Goal: Information Seeking & Learning: Learn about a topic

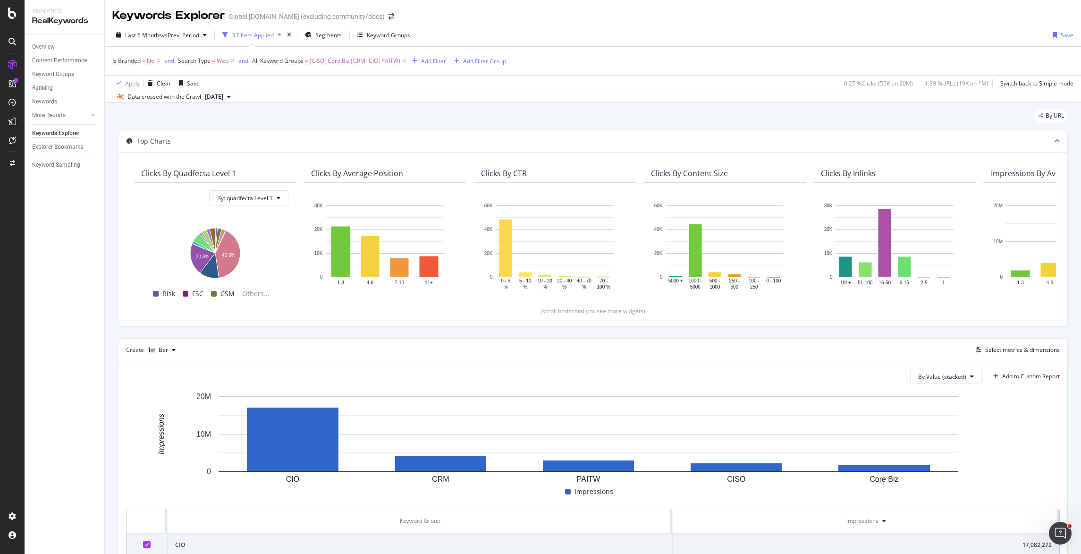
click at [63, 134] on div "Keywords Explorer" at bounding box center [55, 133] width 47 height 10
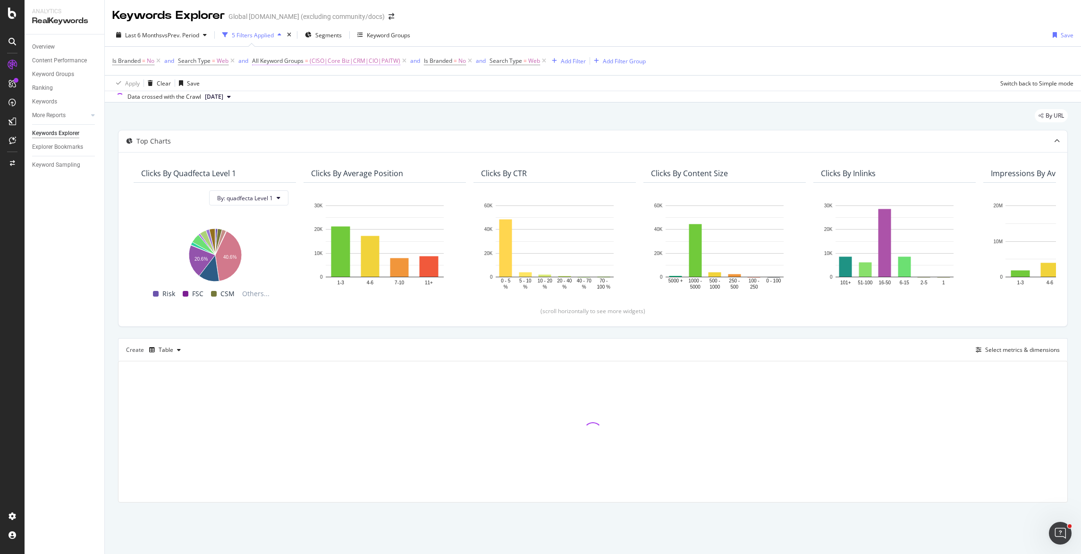
click at [350, 61] on span "(CISO|Core Biz|CRM|CIO|PAITW)" at bounding box center [355, 60] width 91 height 13
click at [322, 98] on input "(CISO|Core Biz|CRM|CIO|PAITW)" at bounding box center [305, 100] width 89 height 15
click at [513, 116] on div "By URL" at bounding box center [593, 119] width 950 height 21
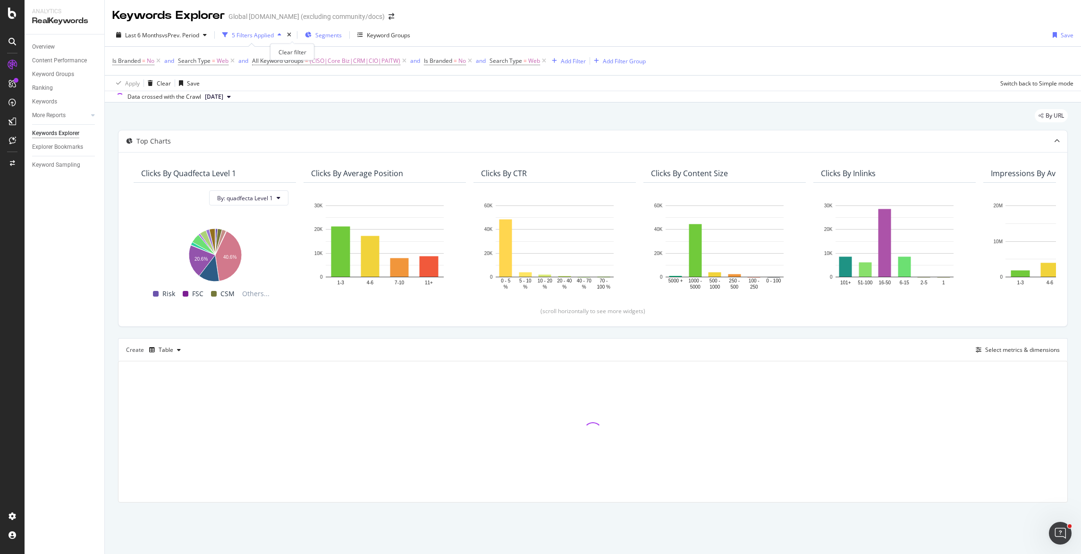
drag, startPoint x: 291, startPoint y: 35, endPoint x: 272, endPoint y: 38, distance: 19.1
click at [291, 35] on icon "times" at bounding box center [289, 35] width 4 height 6
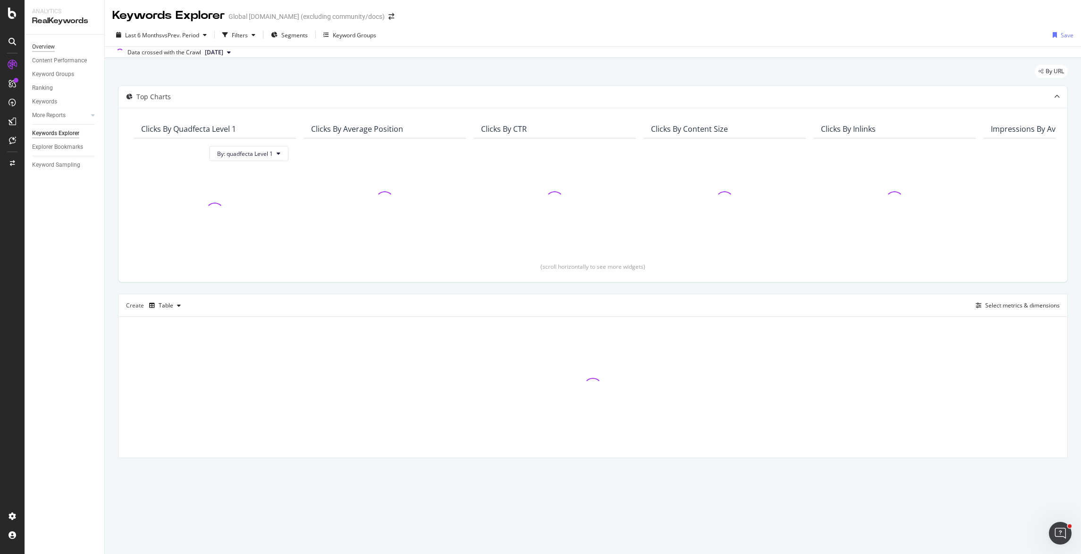
click at [47, 45] on div "Overview" at bounding box center [43, 47] width 23 height 10
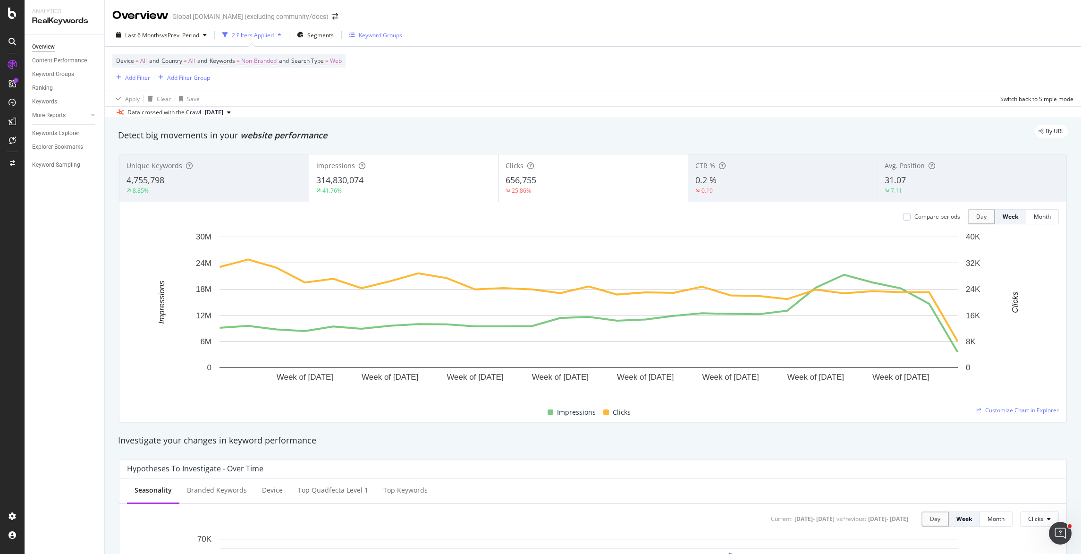
click at [367, 37] on div "Keyword Groups" at bounding box center [380, 35] width 43 height 8
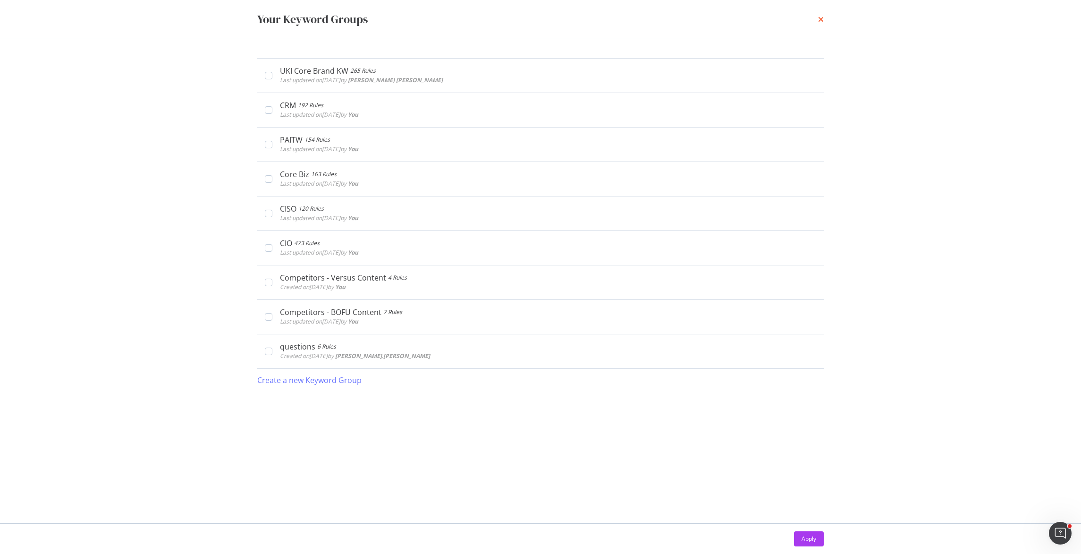
click at [821, 21] on icon "times" at bounding box center [821, 20] width 6 height 8
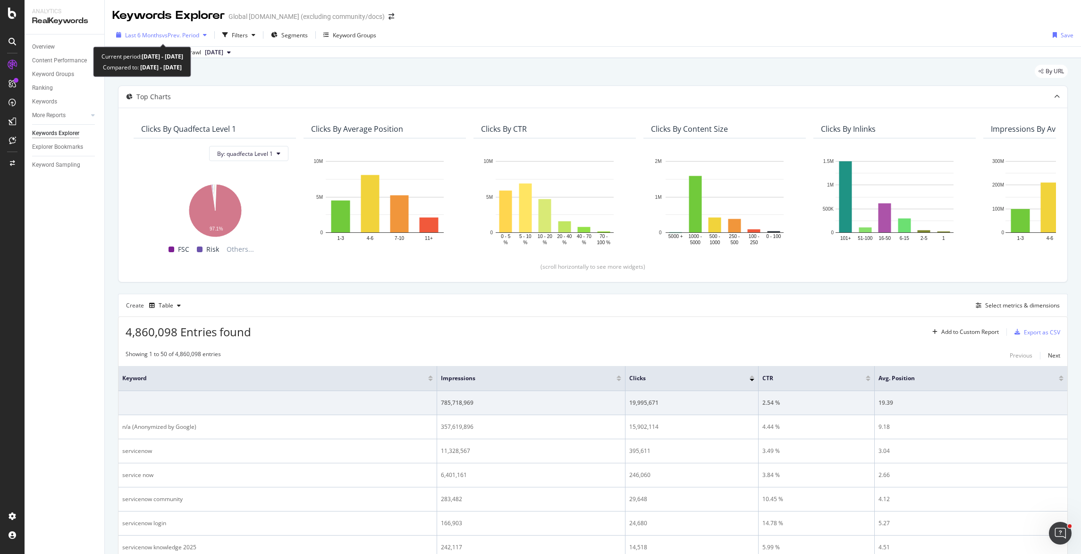
click at [149, 30] on div "Last 6 Months vs Prev. Period" at bounding box center [161, 35] width 98 height 14
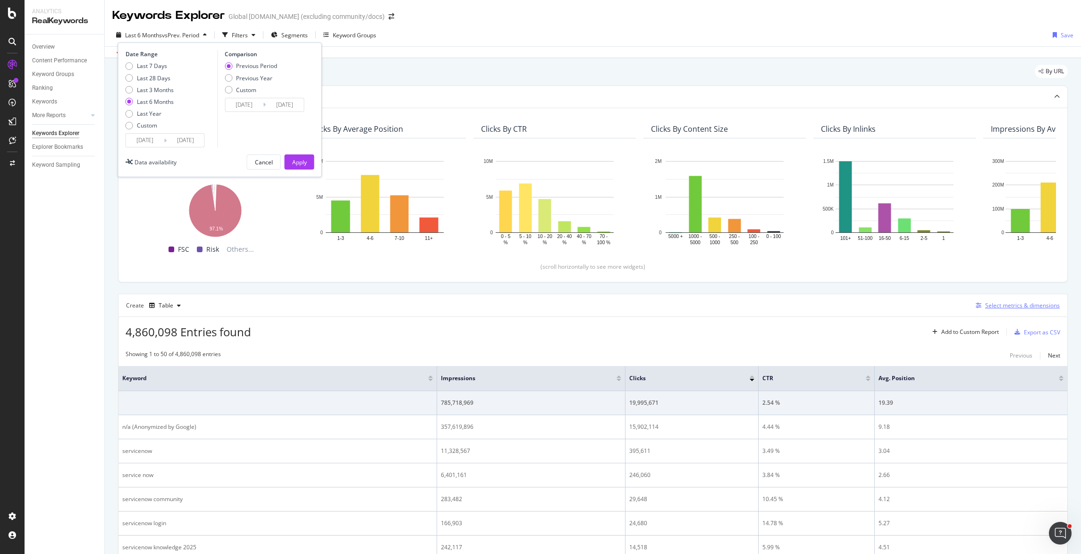
click at [988, 303] on div "Select metrics & dimensions" at bounding box center [1022, 305] width 75 height 8
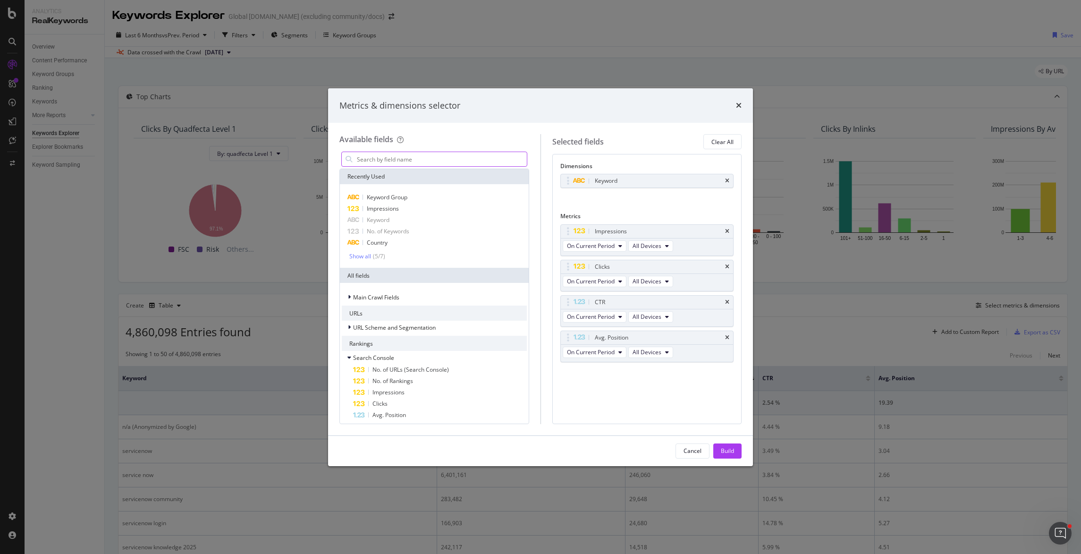
click at [467, 165] on input "modal" at bounding box center [441, 159] width 171 height 14
type input "n"
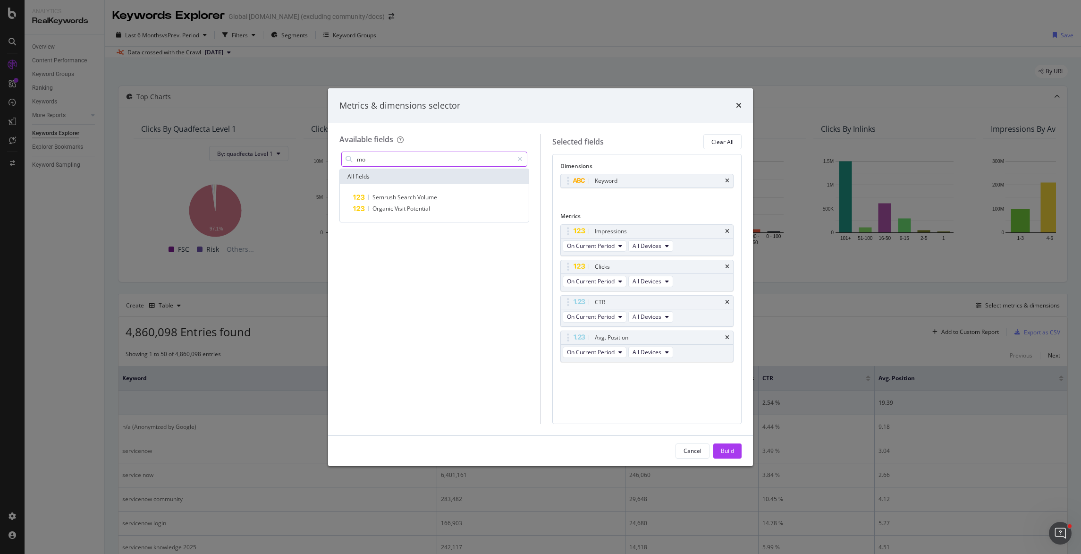
type input "m"
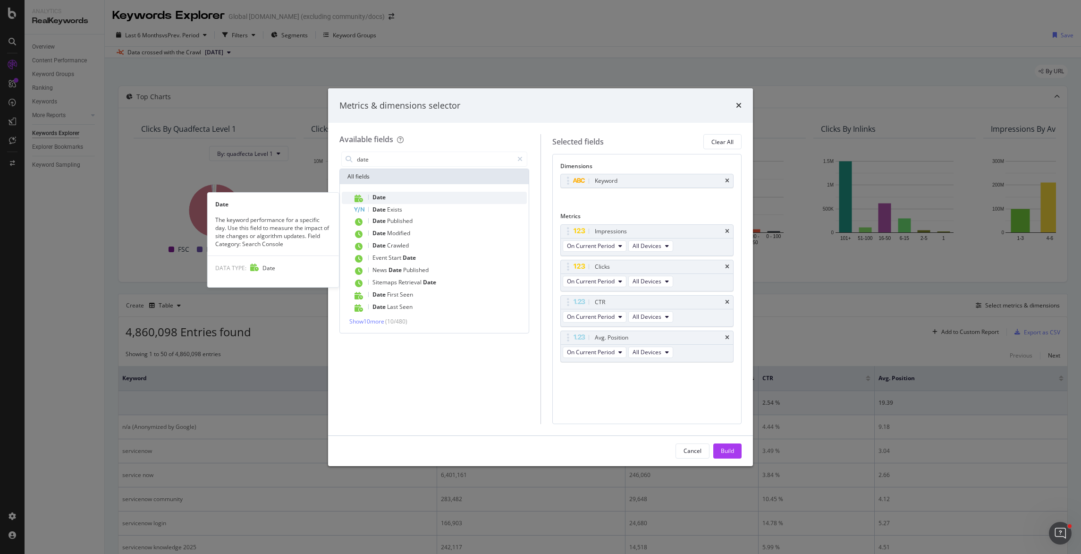
type input "date"
click at [396, 201] on div "Date" at bounding box center [440, 198] width 174 height 12
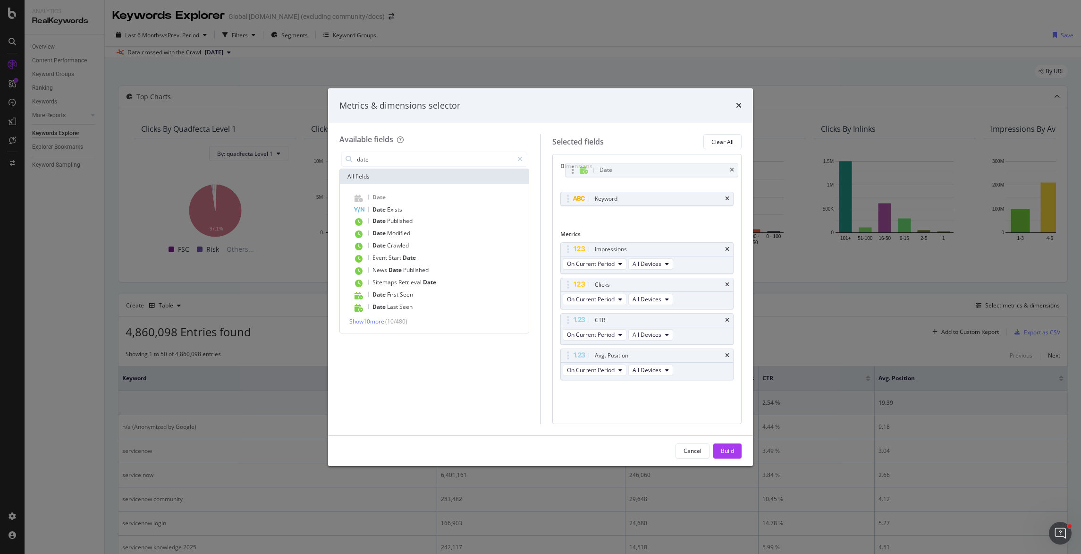
drag, startPoint x: 566, startPoint y: 201, endPoint x: 570, endPoint y: 175, distance: 26.3
click at [570, 174] on body "Analytics RealKeywords Overview Content Performance Keyword Groups Ranking Keyw…" at bounding box center [540, 277] width 1081 height 554
click at [736, 455] on button "Build" at bounding box center [727, 450] width 28 height 15
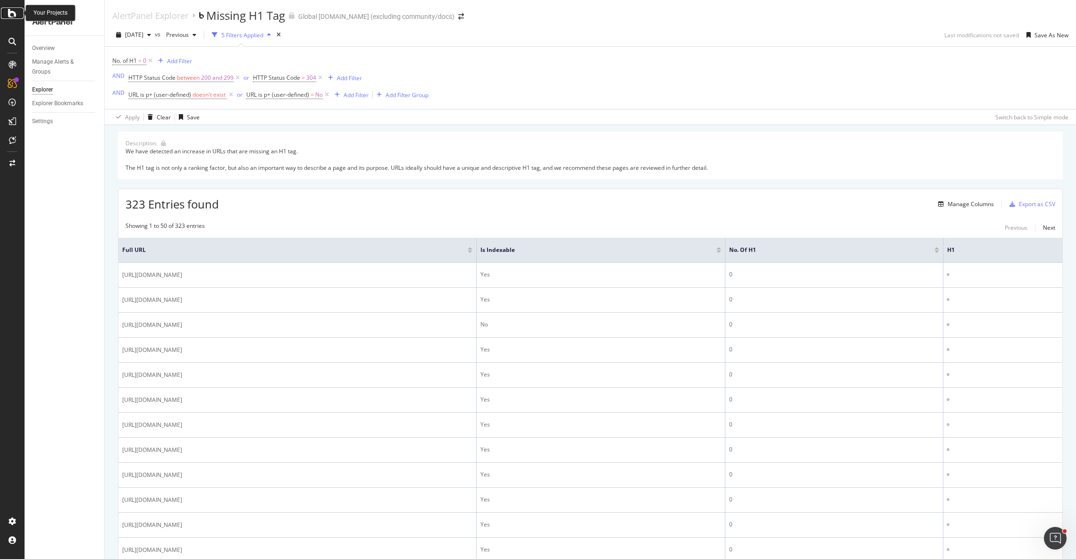
click at [14, 12] on icon at bounding box center [12, 13] width 8 height 11
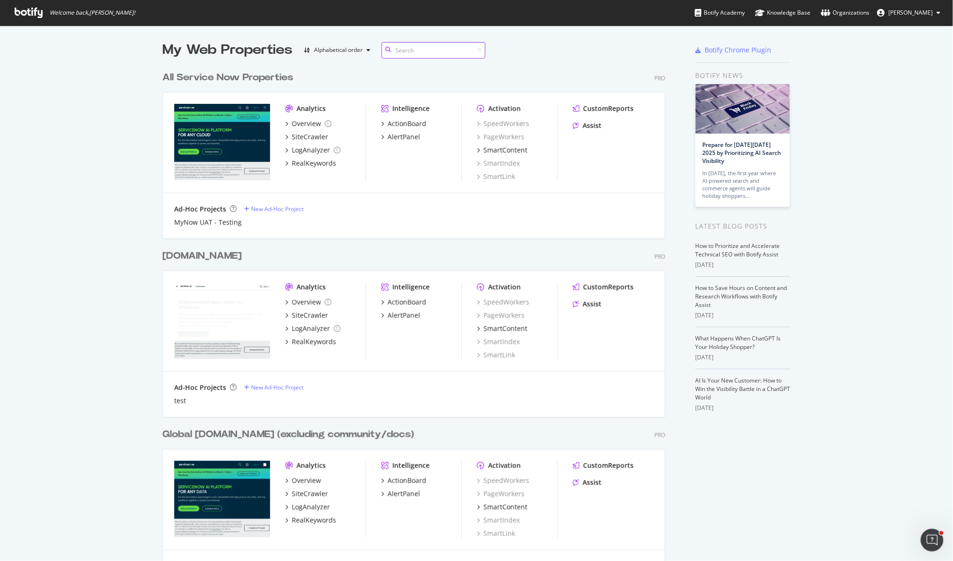
scroll to position [552, 935]
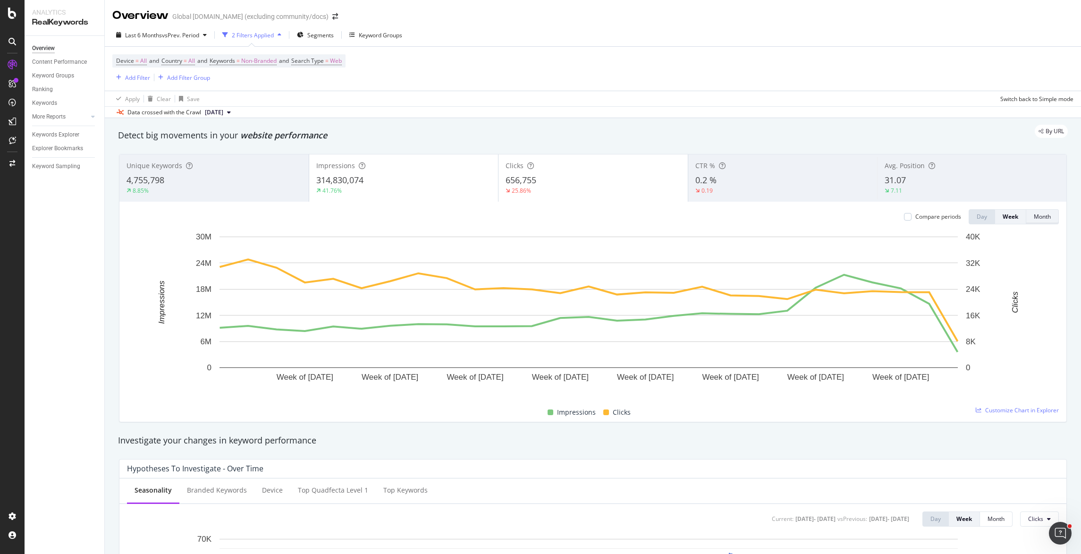
click at [1034, 216] on div "Month" at bounding box center [1042, 216] width 17 height 8
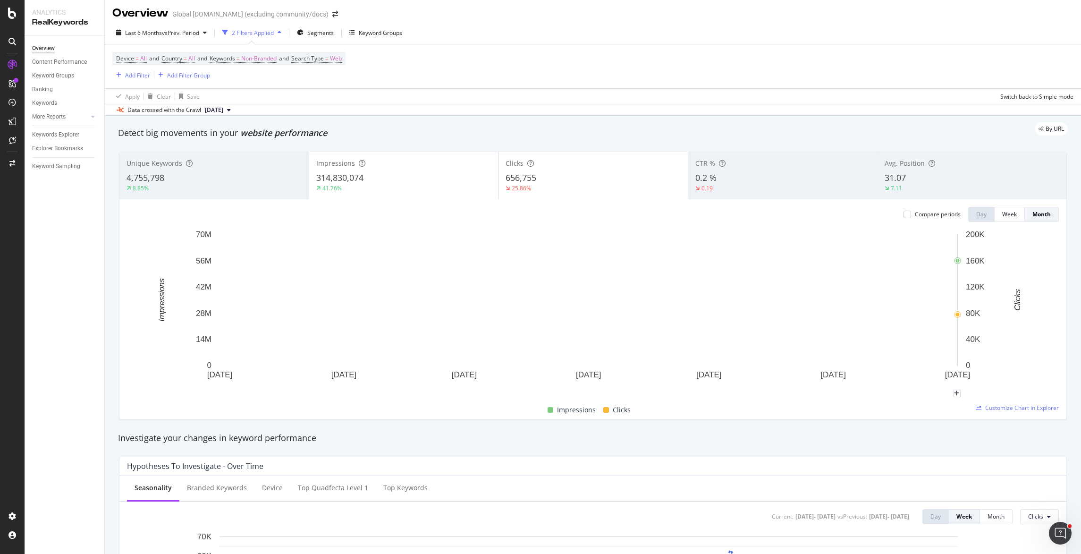
scroll to position [5, 0]
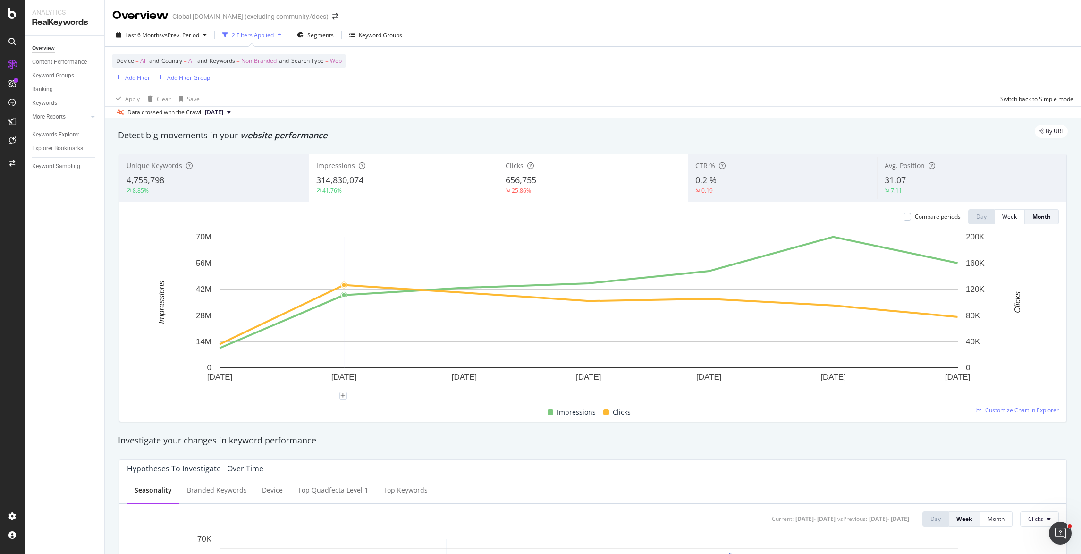
scroll to position [5, 0]
